Goal: Navigation & Orientation: Find specific page/section

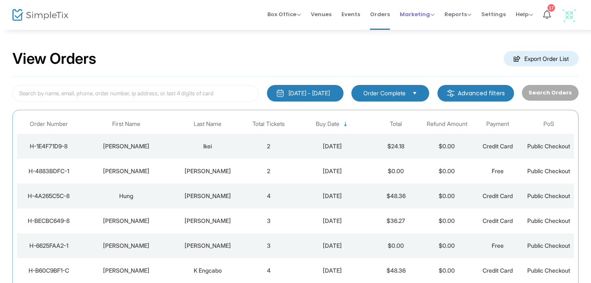
click at [409, 18] on div "Marketing Promo Codes Quantity Discounts Affiliate" at bounding box center [417, 14] width 35 height 8
click at [422, 17] on span "Marketing" at bounding box center [417, 14] width 35 height 8
click at [382, 8] on span "Orders" at bounding box center [380, 14] width 20 height 21
click at [379, 13] on span "Orders" at bounding box center [380, 14] width 20 height 21
click at [417, 16] on span "Marketing" at bounding box center [417, 14] width 35 height 8
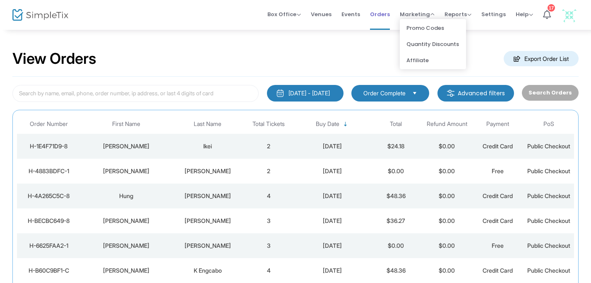
click at [379, 14] on span "Orders" at bounding box center [380, 14] width 20 height 21
click at [412, 16] on span "Marketing" at bounding box center [417, 14] width 35 height 8
click at [381, 16] on span "Orders" at bounding box center [380, 14] width 20 height 21
click at [406, 17] on span "Marketing" at bounding box center [417, 14] width 35 height 8
click at [376, 16] on span "Orders" at bounding box center [380, 14] width 20 height 21
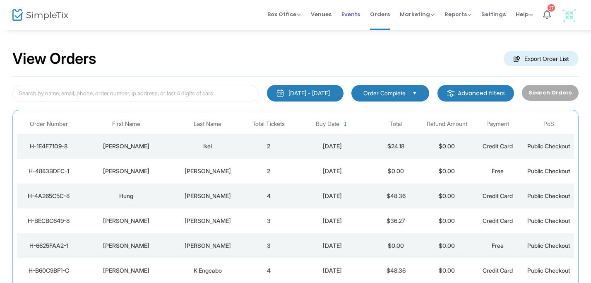
click at [350, 17] on span "Events" at bounding box center [351, 14] width 19 height 21
